Goal: Task Accomplishment & Management: Manage account settings

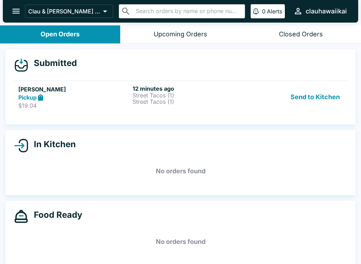
click at [165, 94] on p "Street Tacos (1)" at bounding box center [187, 95] width 111 height 6
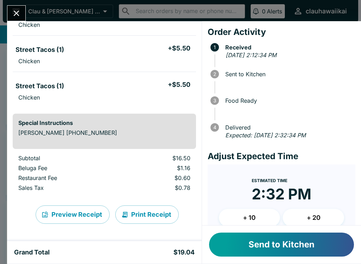
scroll to position [83, 0]
click at [288, 239] on button "Send to Kitchen" at bounding box center [281, 244] width 145 height 24
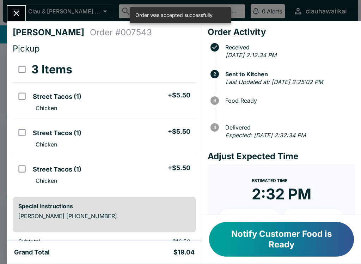
scroll to position [0, 0]
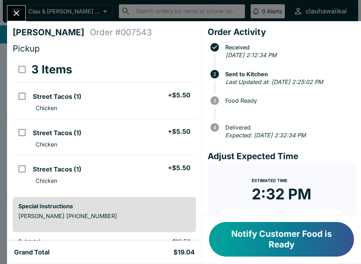
click at [23, 17] on button "Close" at bounding box center [16, 13] width 18 height 15
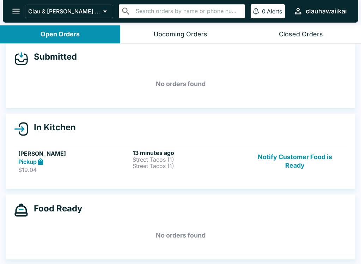
scroll to position [6, 0]
click at [13, 11] on icon "open drawer" at bounding box center [15, 11] width 7 height 5
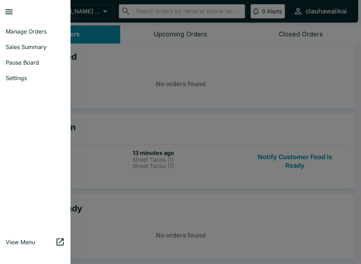
click at [46, 64] on span "Pause Board" at bounding box center [35, 62] width 59 height 7
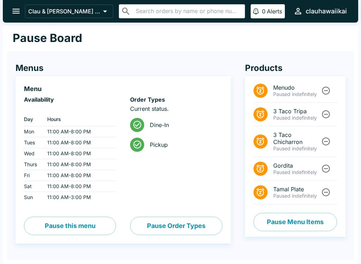
click at [172, 227] on button "Pause Order Types" at bounding box center [176, 225] width 92 height 18
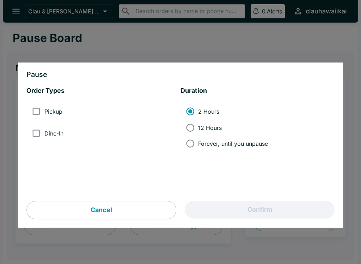
click at [38, 108] on input "Pickup" at bounding box center [36, 112] width 16 height 16
checkbox input "true"
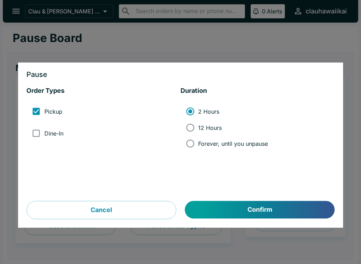
click at [38, 131] on input "Dine-In" at bounding box center [36, 133] width 16 height 16
checkbox input "true"
click at [197, 141] on input "Forever, until you unpause" at bounding box center [190, 143] width 16 height 16
radio input "true"
click at [265, 212] on button "Confirm" at bounding box center [259, 210] width 149 height 18
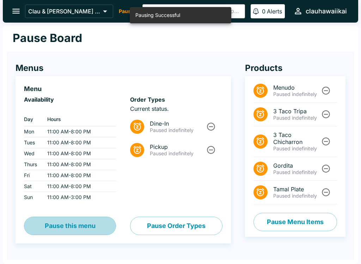
click at [83, 231] on button "Pause this menu" at bounding box center [70, 225] width 92 height 18
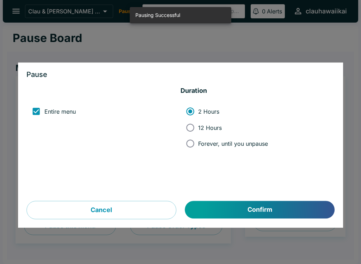
click at [191, 148] on input "Forever, until you unpause" at bounding box center [190, 143] width 16 height 16
radio input "true"
click at [244, 215] on button "Confirm" at bounding box center [259, 210] width 149 height 18
